Goal: Transaction & Acquisition: Purchase product/service

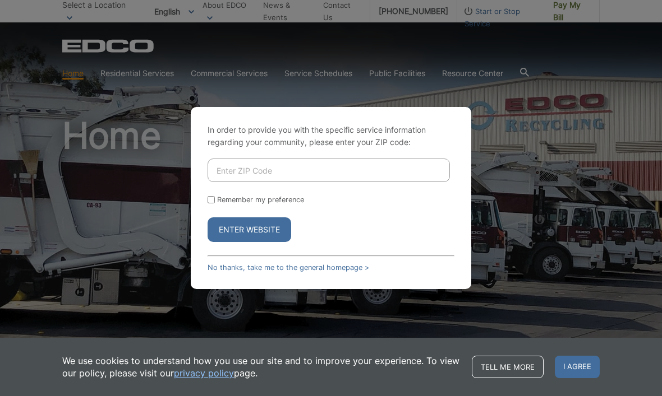
click at [321, 182] on input "Enter ZIP Code" at bounding box center [328, 171] width 242 height 24
type input "92020"
click at [214, 204] on input "Remember my preference" at bounding box center [210, 199] width 7 height 7
checkbox input "true"
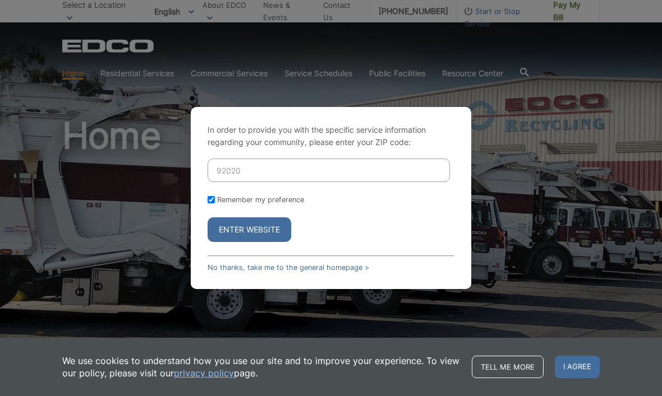
click at [253, 242] on button "Enter Website" at bounding box center [249, 230] width 84 height 25
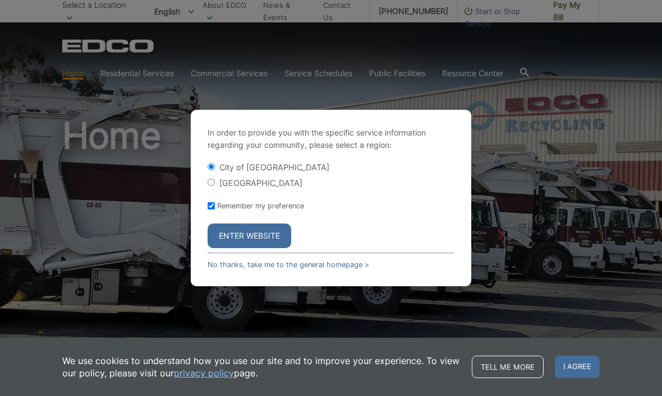
click at [252, 248] on button "Enter Website" at bounding box center [249, 236] width 84 height 25
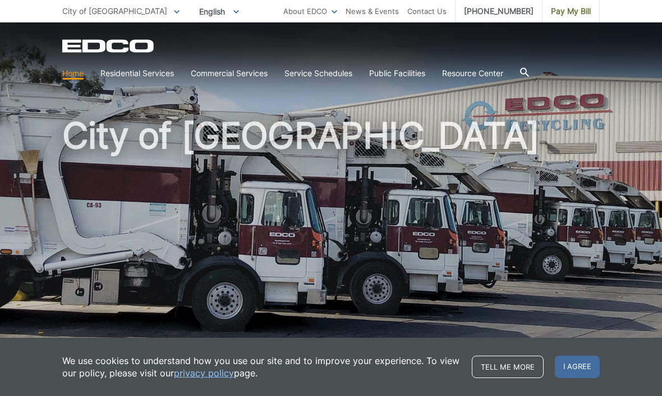
click at [568, 17] on span "Pay My Bill" at bounding box center [571, 11] width 40 height 12
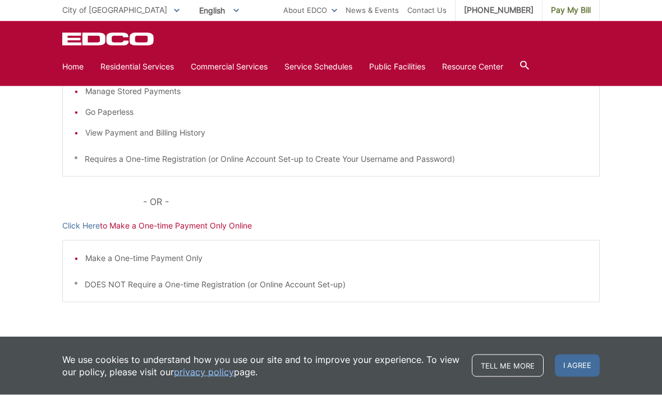
scroll to position [271, 0]
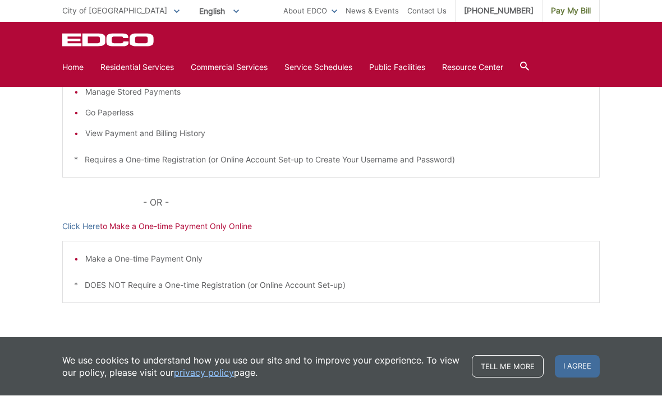
click at [221, 229] on p "Click Here to Make a One-time Payment Only Online" at bounding box center [330, 227] width 537 height 12
click at [219, 225] on p "Click Here to Make a One-time Payment Only Online" at bounding box center [330, 227] width 537 height 12
click at [165, 229] on p "Click Here to Make a One-time Payment Only Online" at bounding box center [330, 227] width 537 height 12
click at [82, 228] on link "Click Here" at bounding box center [81, 227] width 38 height 12
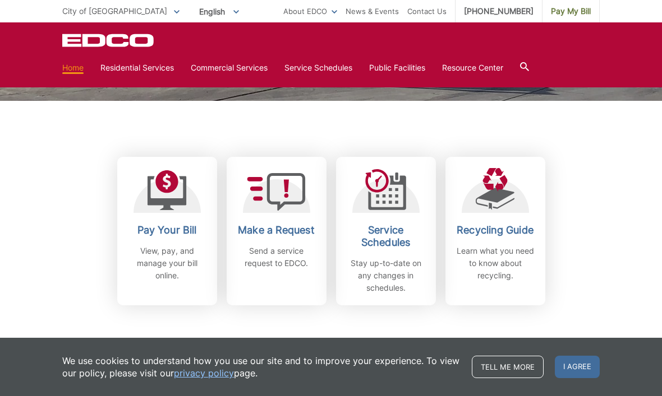
scroll to position [257, 0]
click at [175, 184] on icon at bounding box center [166, 182] width 23 height 23
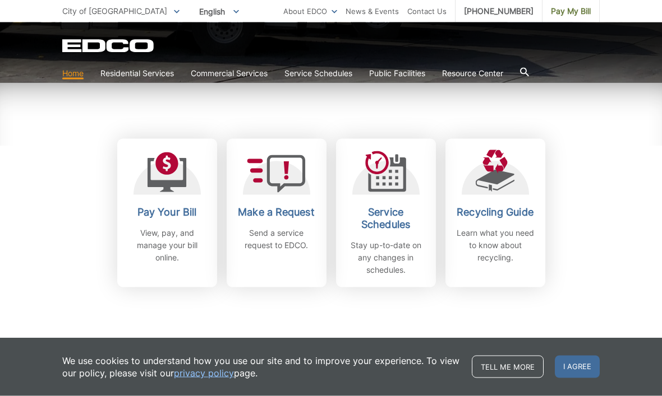
scroll to position [279, 0]
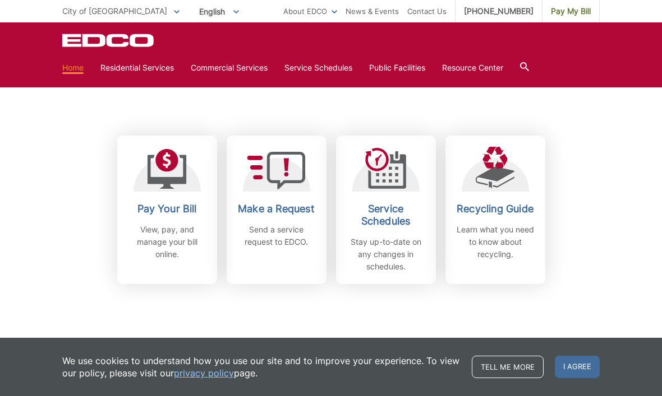
click at [173, 189] on icon at bounding box center [166, 172] width 39 height 34
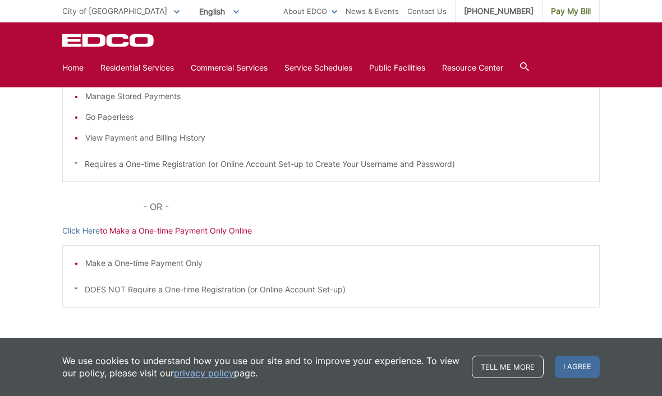
scroll to position [271, 0]
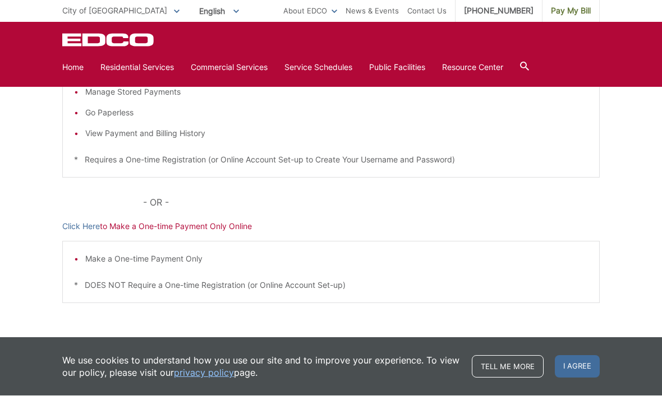
click at [82, 229] on link "Click Here" at bounding box center [81, 227] width 38 height 12
